Goal: Complete application form

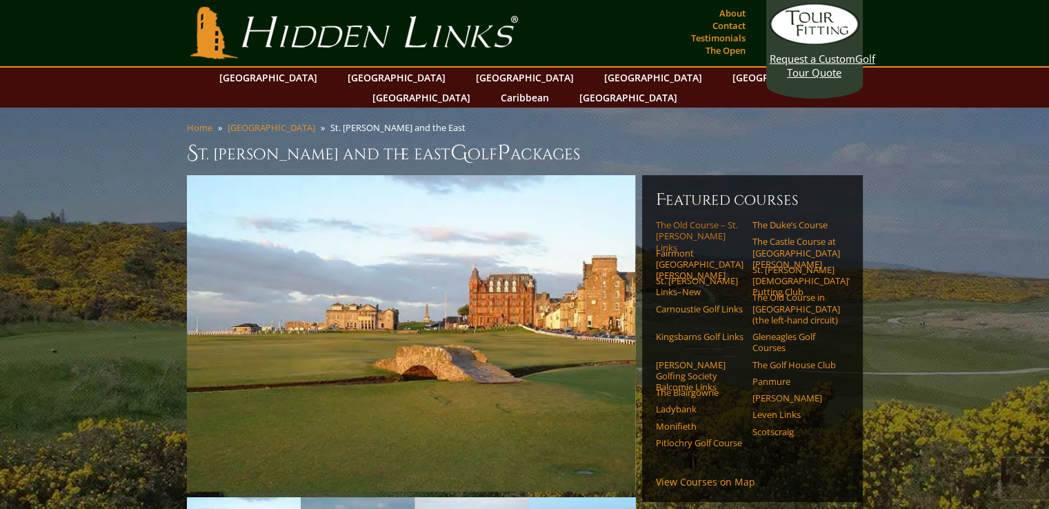
click at [701, 219] on link "The Old Course – St. [PERSON_NAME] Links" at bounding box center [700, 236] width 88 height 34
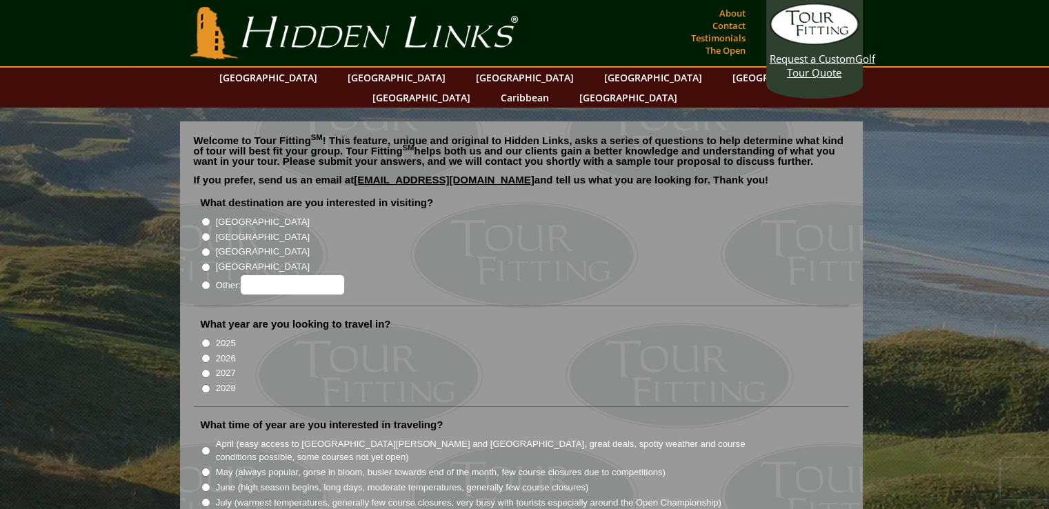
click at [204, 232] on input "[GEOGRAPHIC_DATA]" at bounding box center [205, 236] width 9 height 9
radio input "true"
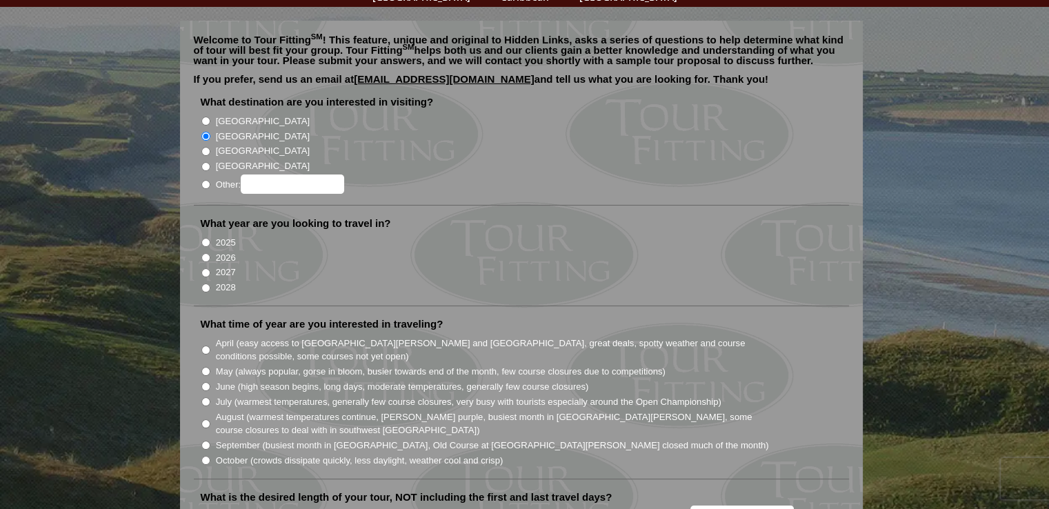
scroll to position [138, 0]
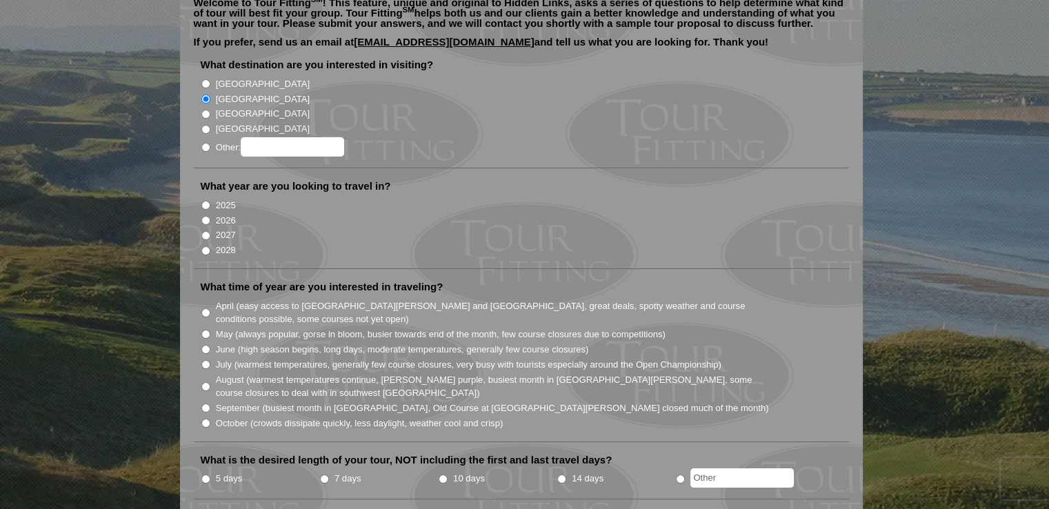
click at [205, 216] on input "2026" at bounding box center [205, 220] width 9 height 9
radio input "true"
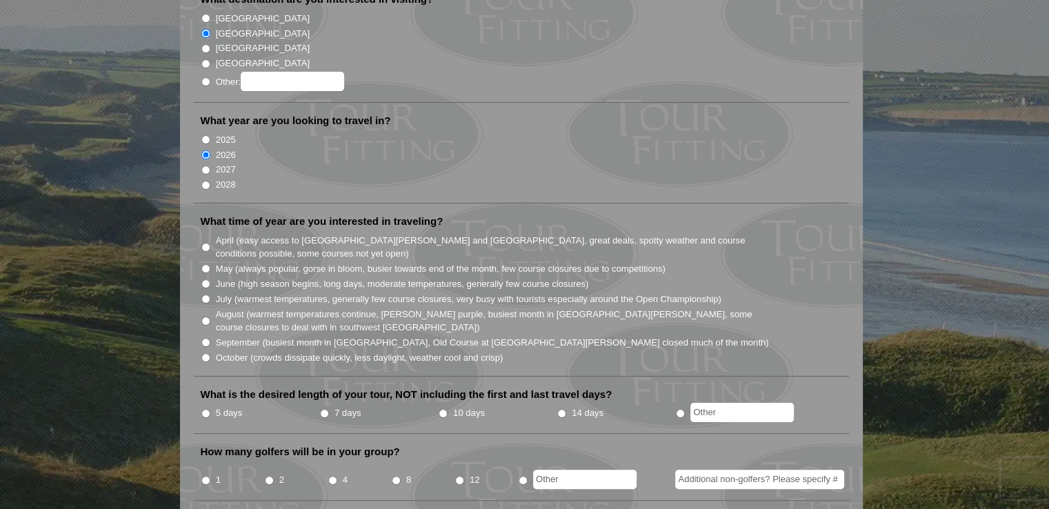
scroll to position [276, 0]
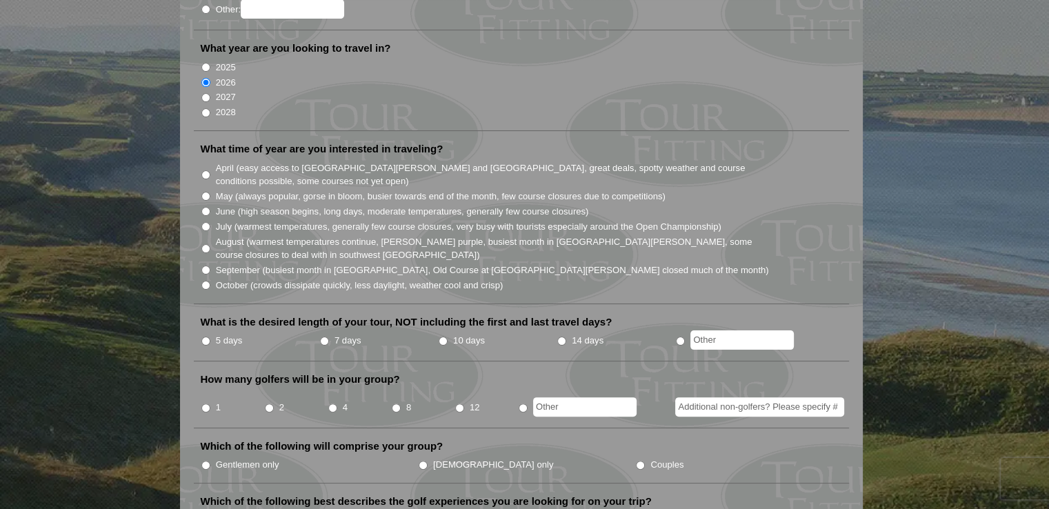
click at [206, 192] on input "May (always popular, gorse in bloom, busier towards end of the month, few cours…" at bounding box center [205, 196] width 9 height 9
radio input "true"
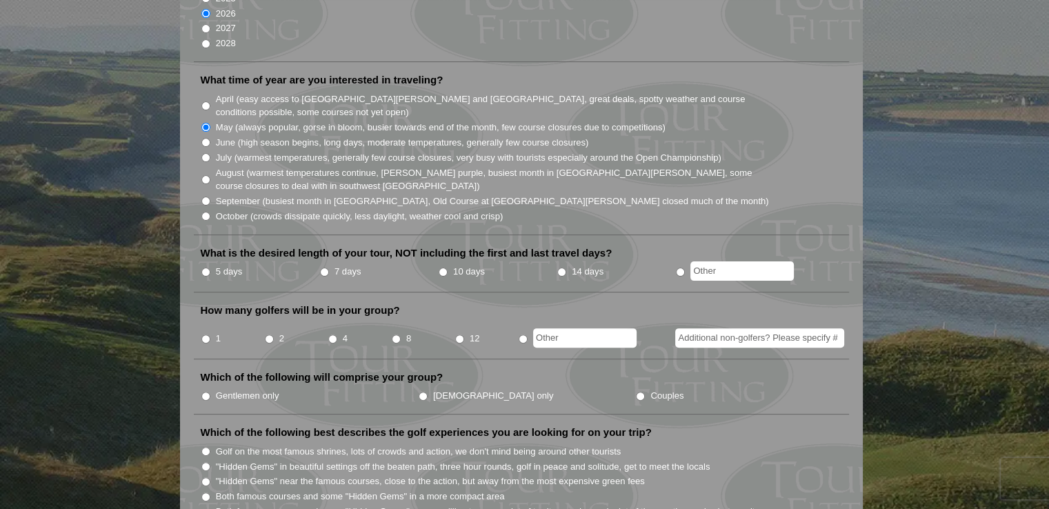
click at [204, 268] on input "5 days" at bounding box center [205, 272] width 9 height 9
radio input "true"
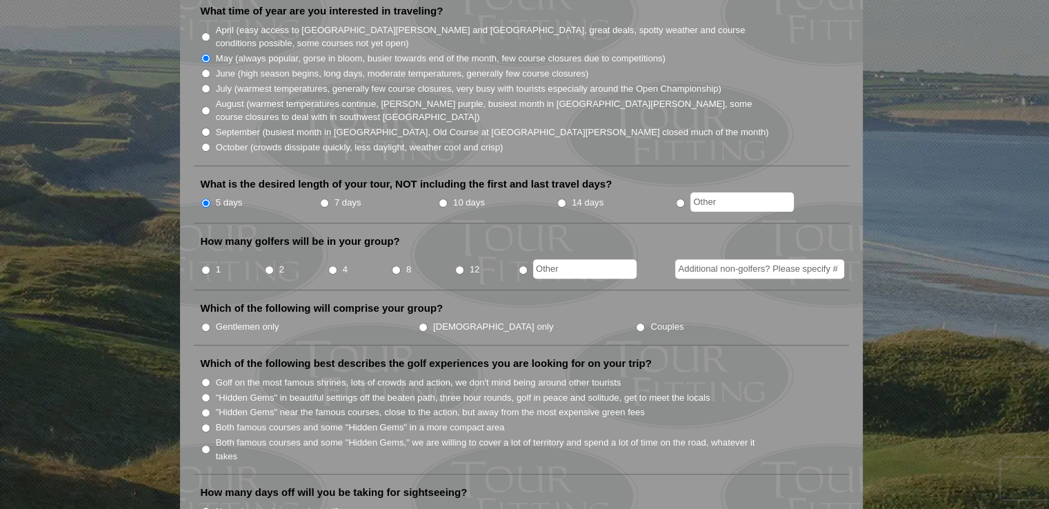
click at [204, 266] on input "1" at bounding box center [205, 270] width 9 height 9
radio input "true"
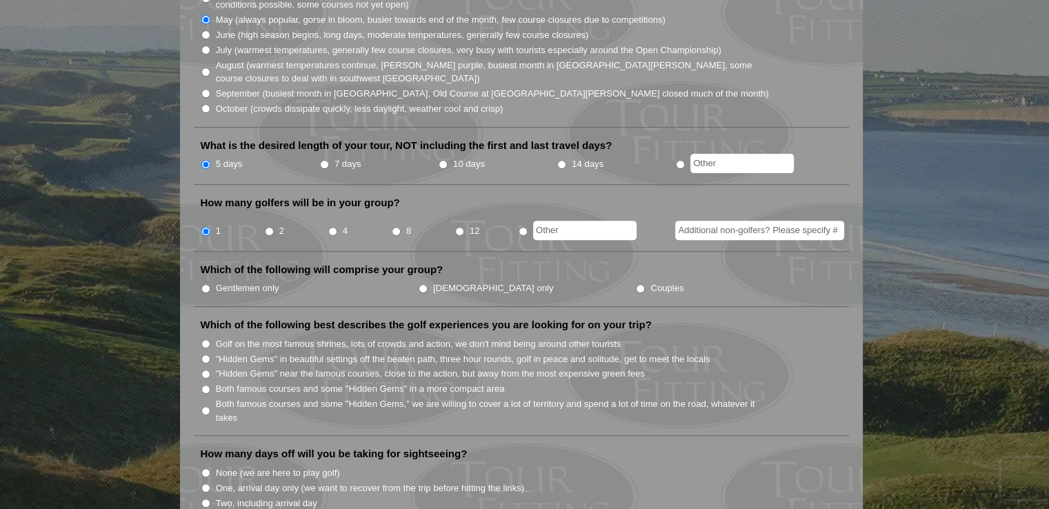
scroll to position [483, 0]
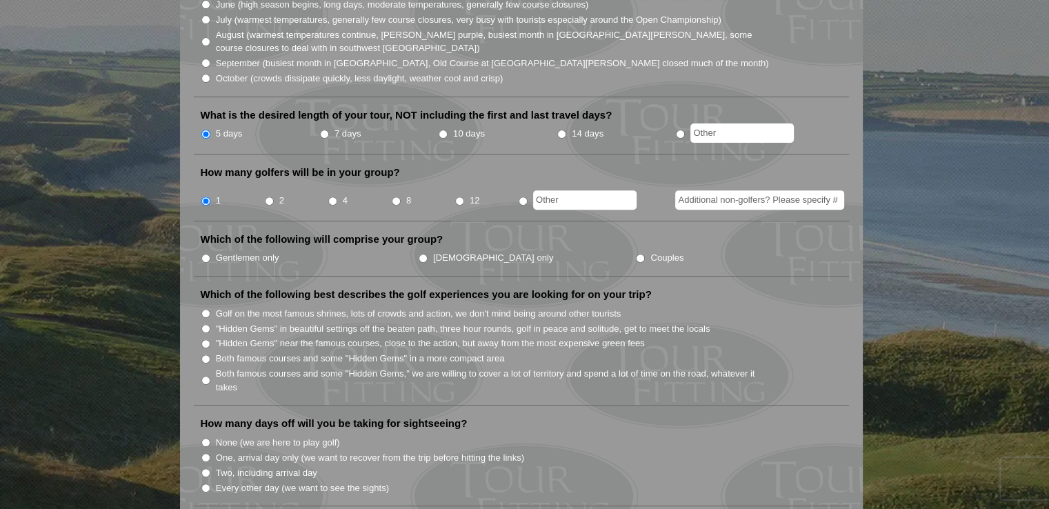
click at [205, 254] on input "Gentlemen only" at bounding box center [205, 258] width 9 height 9
radio input "true"
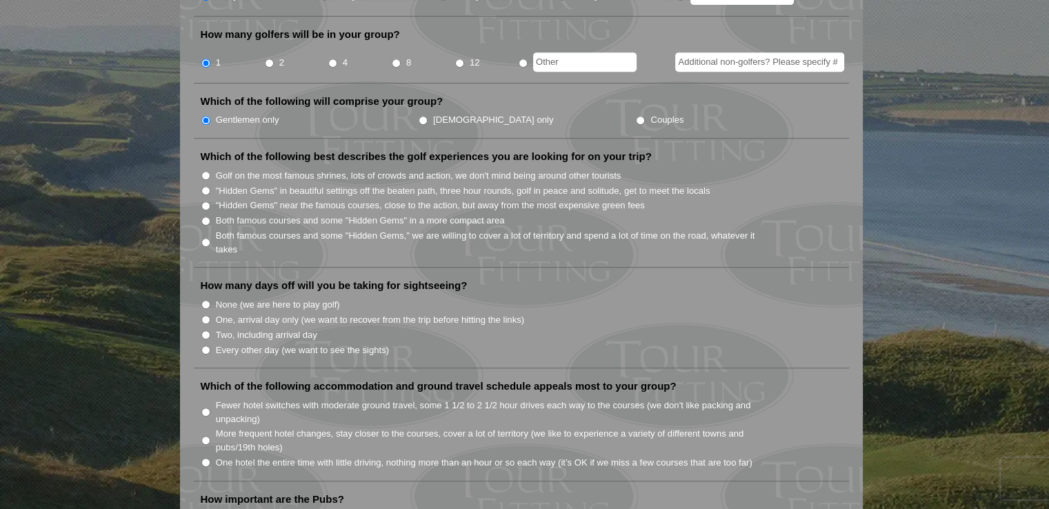
click at [203, 171] on input "Golf on the most famous shrines, lots of crowds and action, we don't mind being…" at bounding box center [205, 175] width 9 height 9
radio input "true"
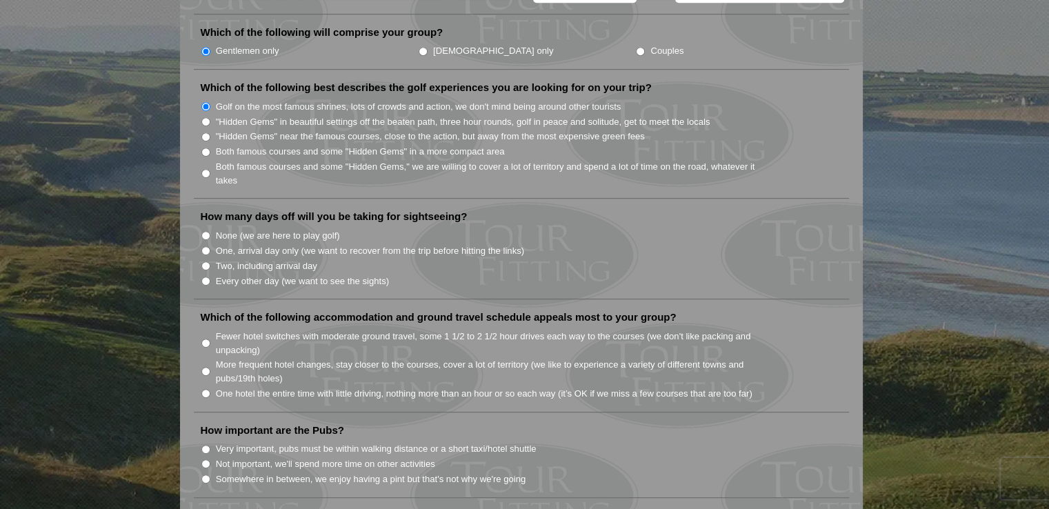
click at [204, 277] on input "Every other day (we want to see the sights)" at bounding box center [205, 281] width 9 height 9
radio input "true"
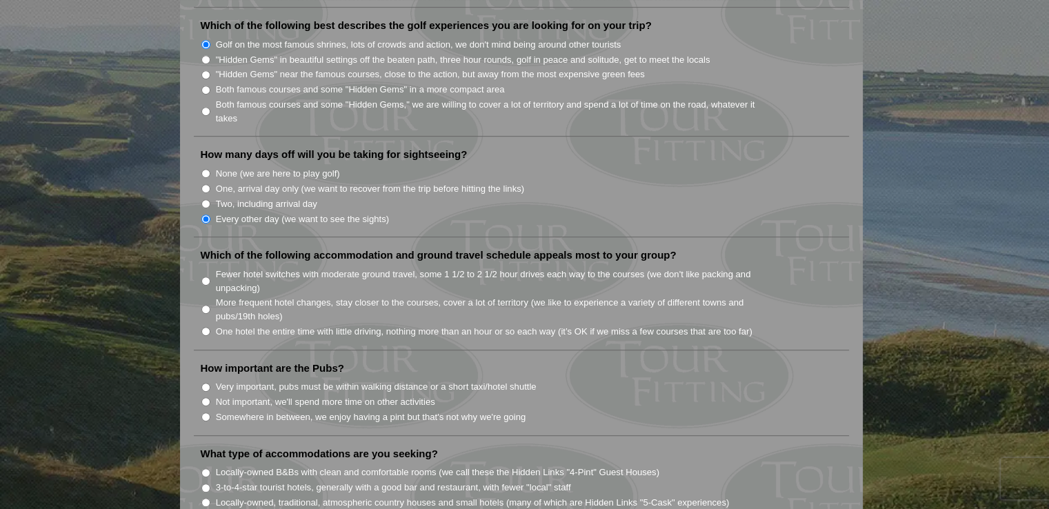
scroll to position [828, 0]
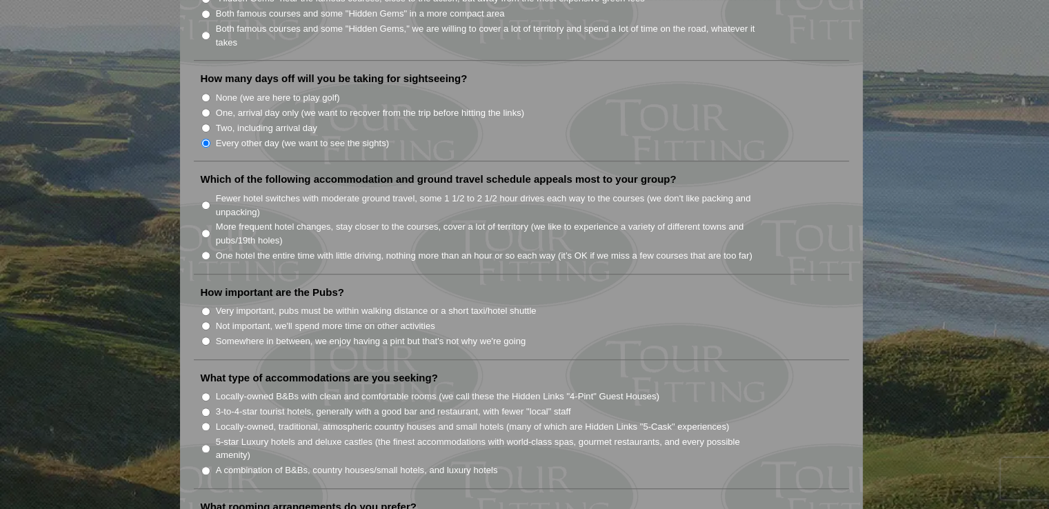
click at [202, 251] on input "One hotel the entire time with little driving, nothing more than an hour or so …" at bounding box center [205, 255] width 9 height 9
radio input "true"
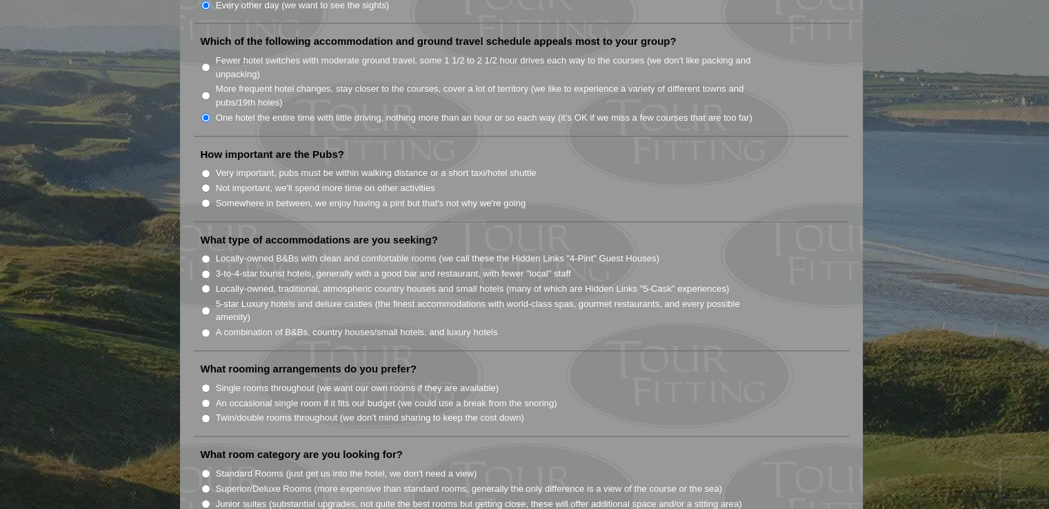
click at [203, 183] on input "Not important, we'll spend more time on other activities" at bounding box center [205, 187] width 9 height 9
radio input "true"
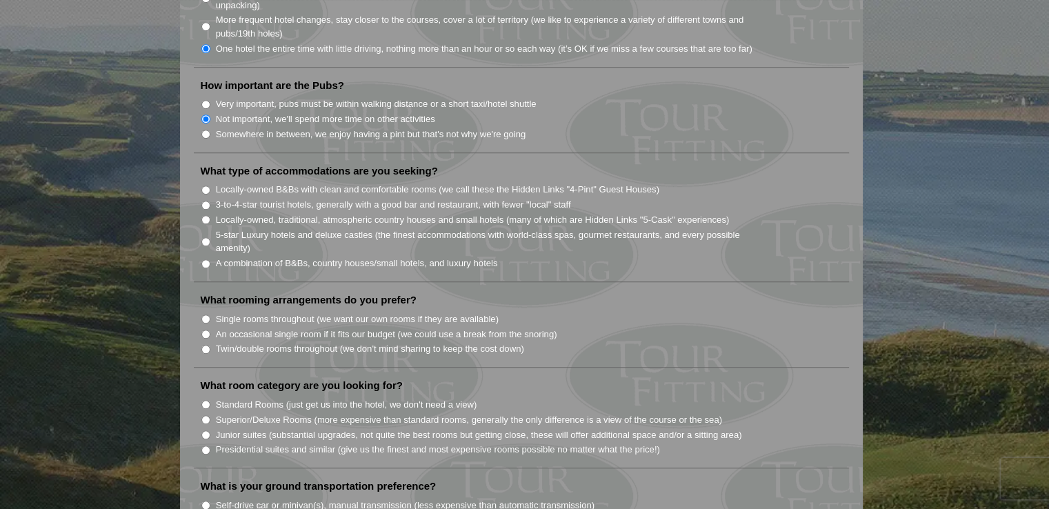
click at [207, 181] on li "Locally-owned B&Bs with clean and comfortable rooms (we call these the Hidden L…" at bounding box center [527, 188] width 653 height 15
click at [205, 186] on input "Locally-owned B&Bs with clean and comfortable rooms (we call these the Hidden L…" at bounding box center [205, 190] width 9 height 9
radio input "true"
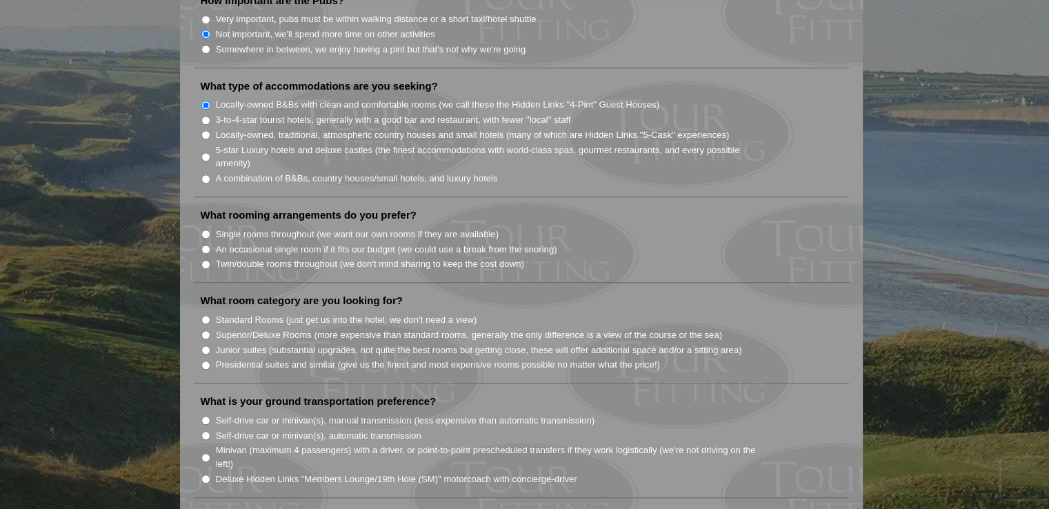
scroll to position [1173, 0]
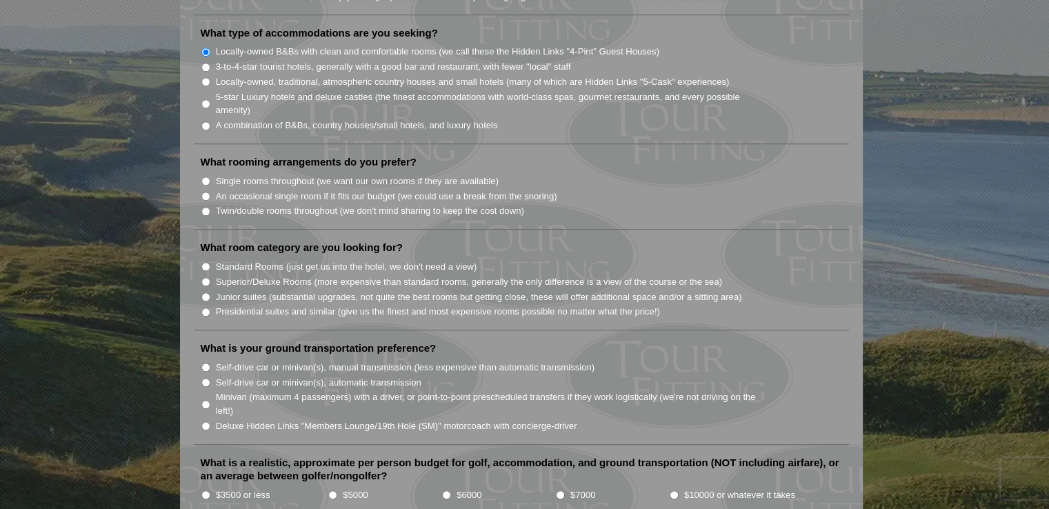
click at [204, 177] on input "Single rooms throughout (we want our own rooms if they are available)" at bounding box center [205, 181] width 9 height 9
radio input "true"
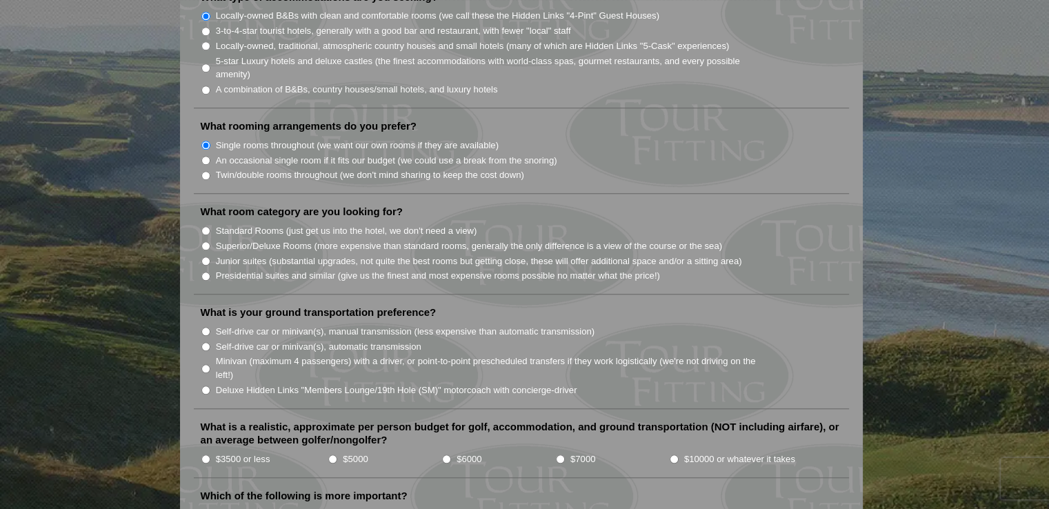
scroll to position [1242, 0]
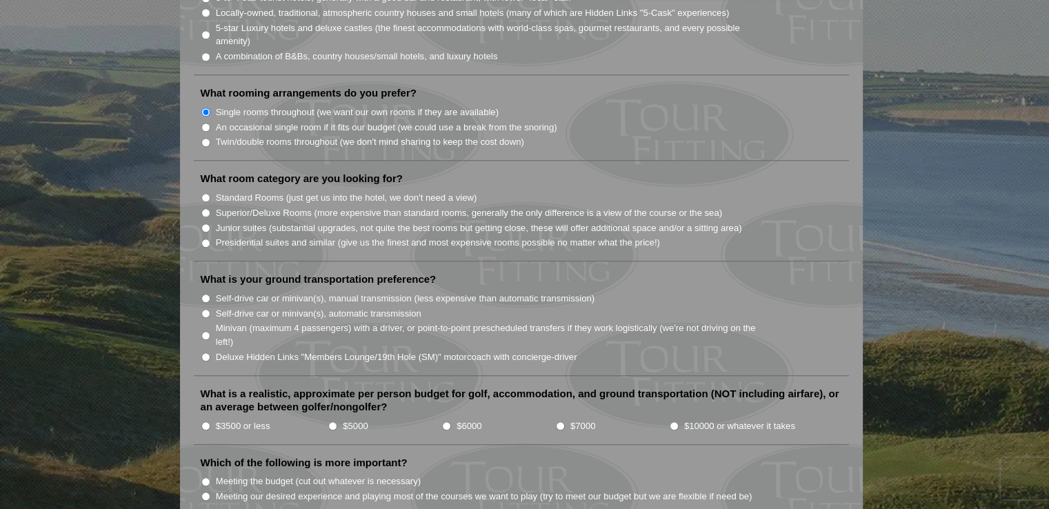
click at [203, 193] on input "Standard Rooms (just get us into the hotel, we don't need a view)" at bounding box center [205, 197] width 9 height 9
radio input "true"
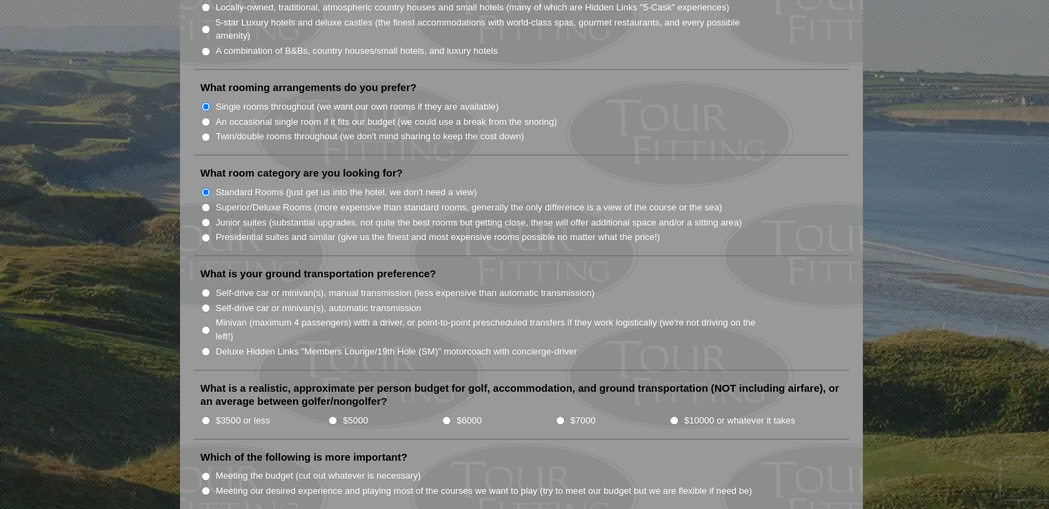
scroll to position [1380, 0]
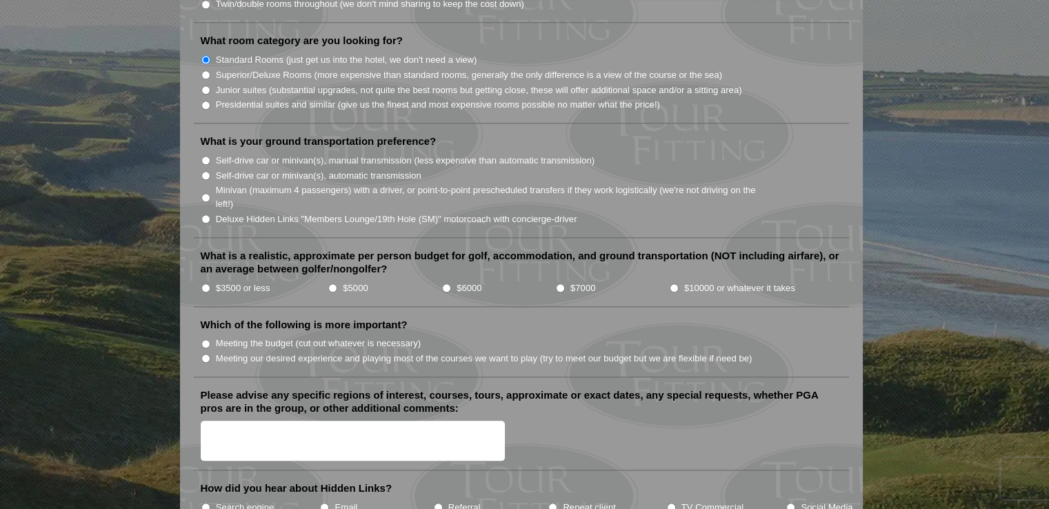
click at [206, 156] on input "Self-drive car or minivan(s), manual transmission (less expensive than automati…" at bounding box center [205, 160] width 9 height 9
radio input "true"
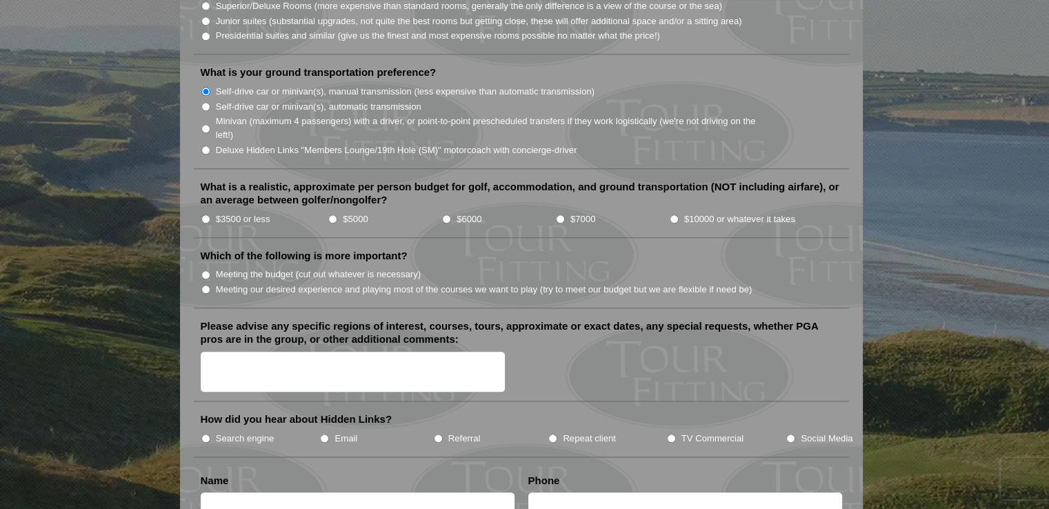
click at [205, 215] on input "$3500 or less" at bounding box center [205, 219] width 9 height 9
radio input "true"
click at [207, 270] on input "Meeting the budget (cut out whatever is necessary)" at bounding box center [205, 274] width 9 height 9
radio input "true"
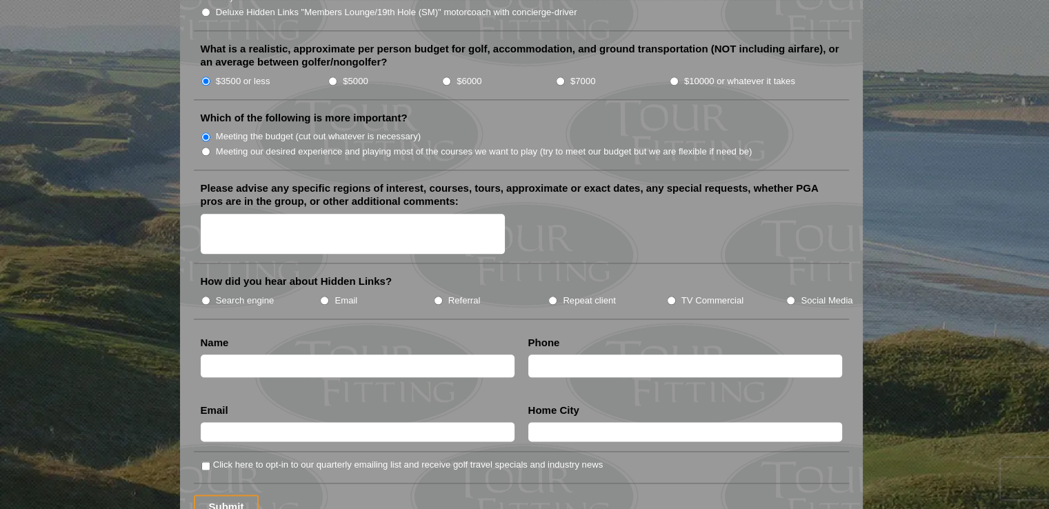
scroll to position [1724, 0]
